Goal: Check status: Check status

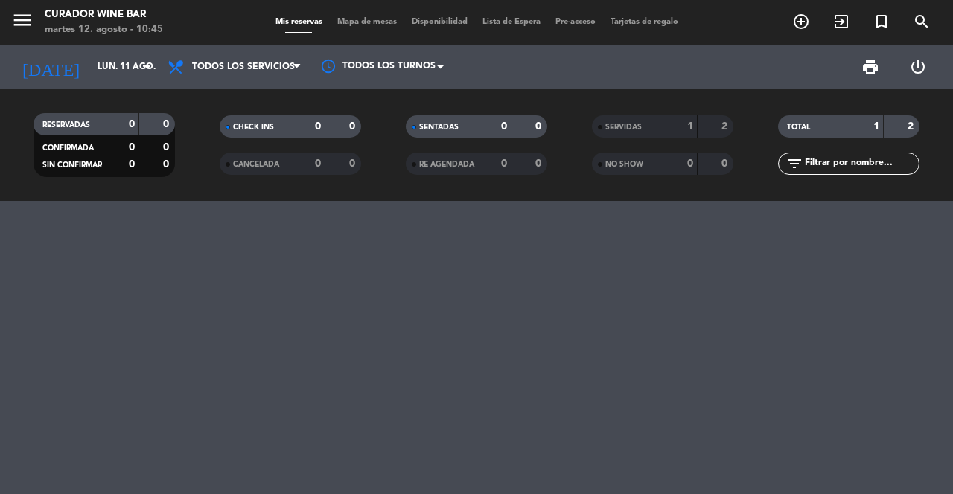
click at [110, 70] on input "lun. 11 ago." at bounding box center [149, 66] width 118 height 25
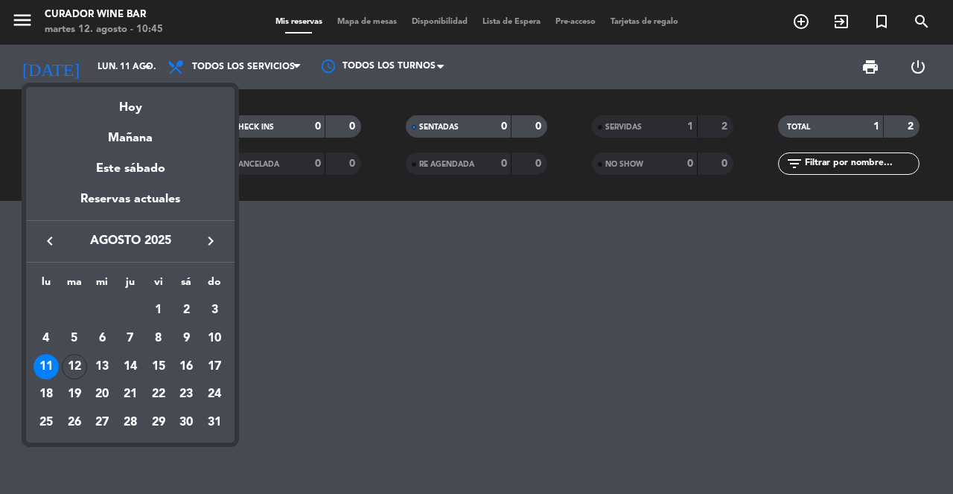
click at [153, 112] on div "Hoy" at bounding box center [130, 102] width 208 height 31
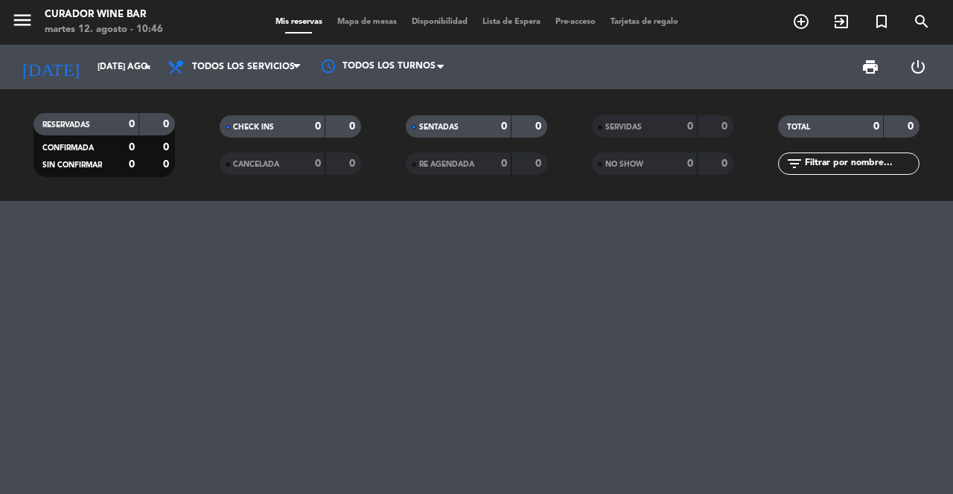
click at [129, 79] on input "[DATE] ago." at bounding box center [149, 66] width 118 height 25
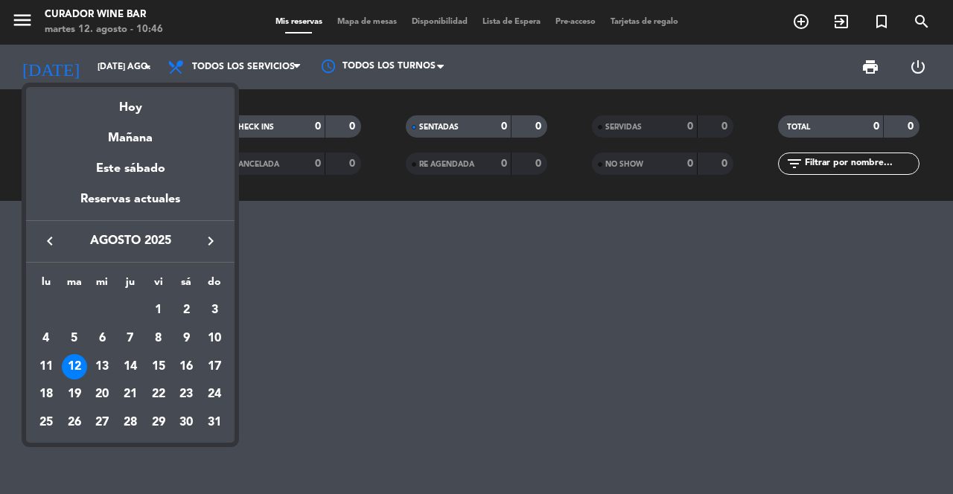
click at [148, 124] on div "Mañana" at bounding box center [130, 133] width 208 height 31
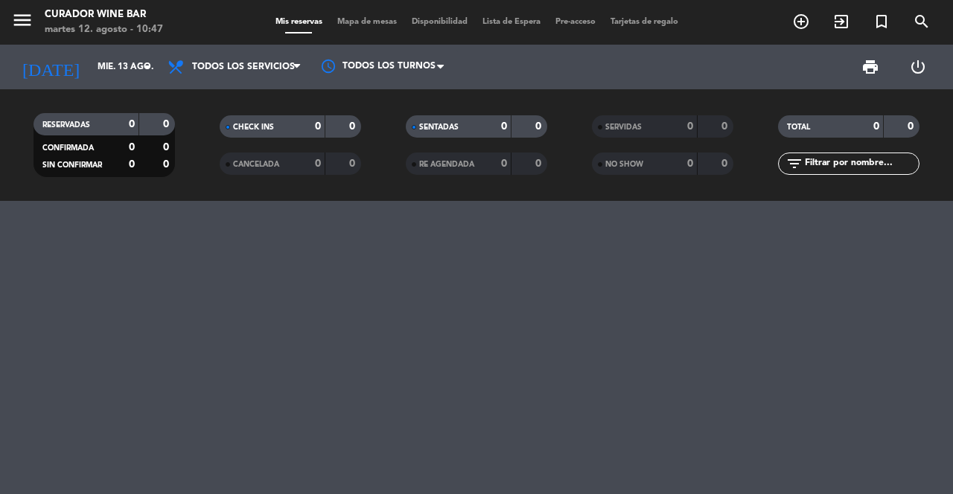
click at [121, 66] on input "mié. 13 ago." at bounding box center [149, 66] width 118 height 25
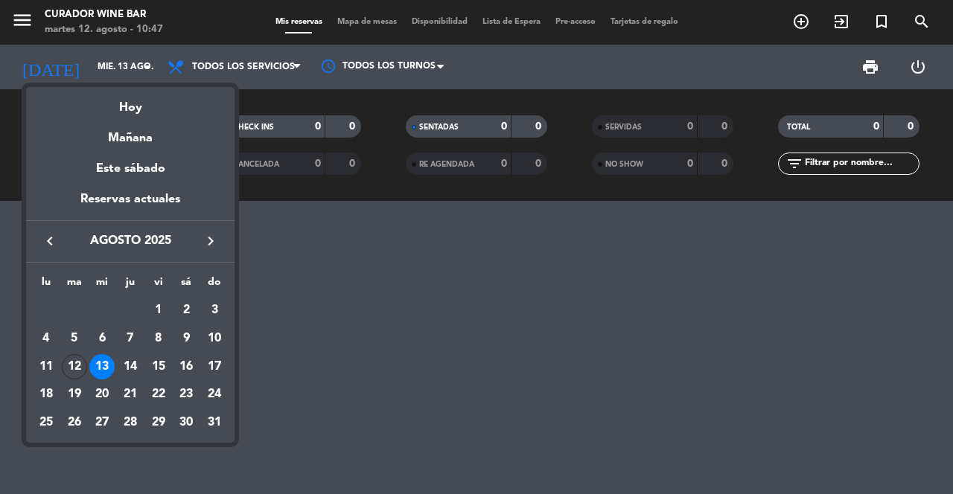
click at [140, 115] on div "Hoy" at bounding box center [130, 102] width 208 height 31
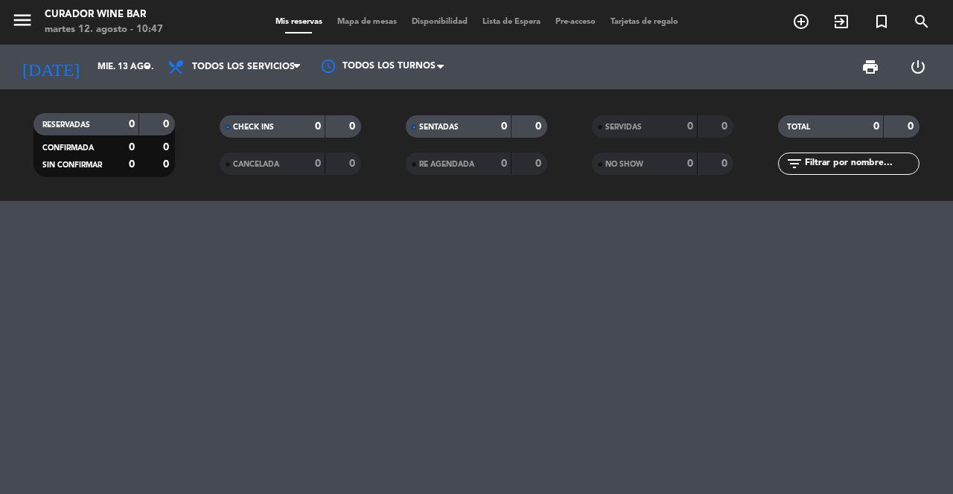
type input "[DATE] ago."
click at [31, 28] on icon "menu" at bounding box center [22, 20] width 22 height 22
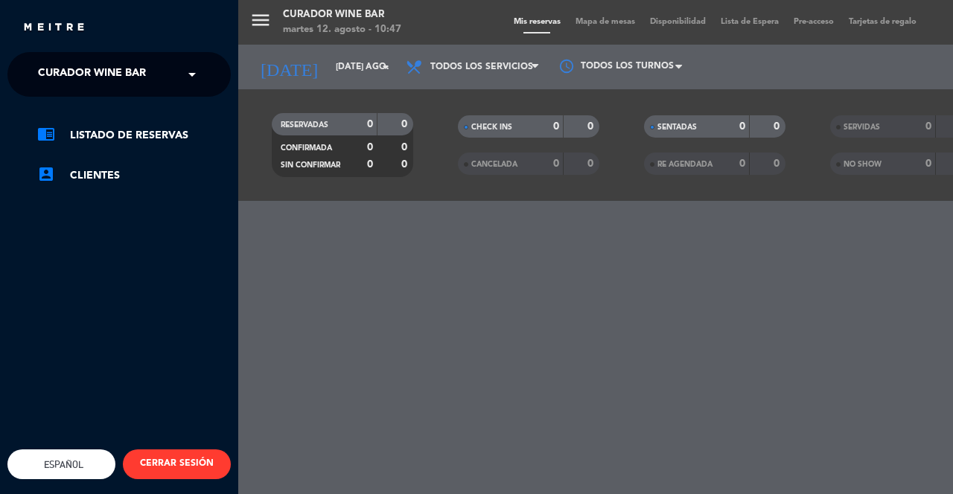
click at [142, 74] on span "Curador Wine Bar" at bounding box center [92, 74] width 108 height 31
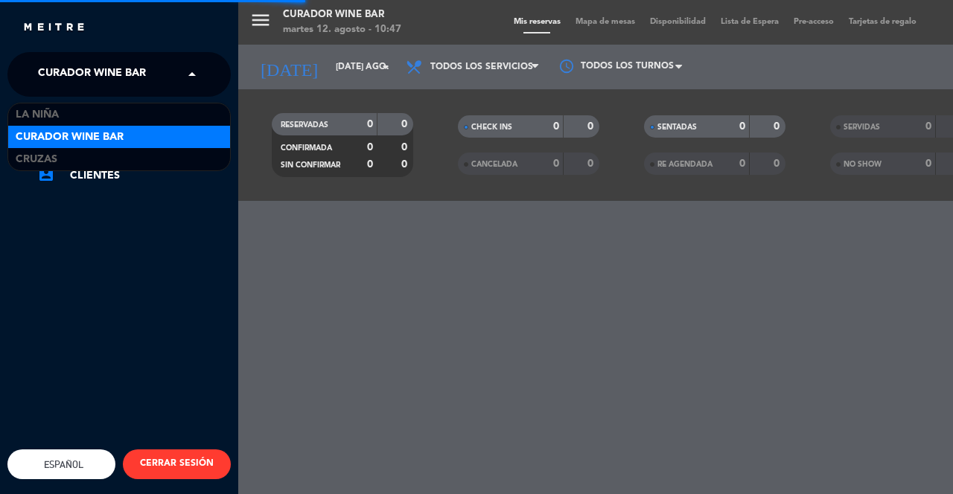
click at [91, 153] on div "Cruzas" at bounding box center [119, 159] width 222 height 22
